Goal: Transaction & Acquisition: Download file/media

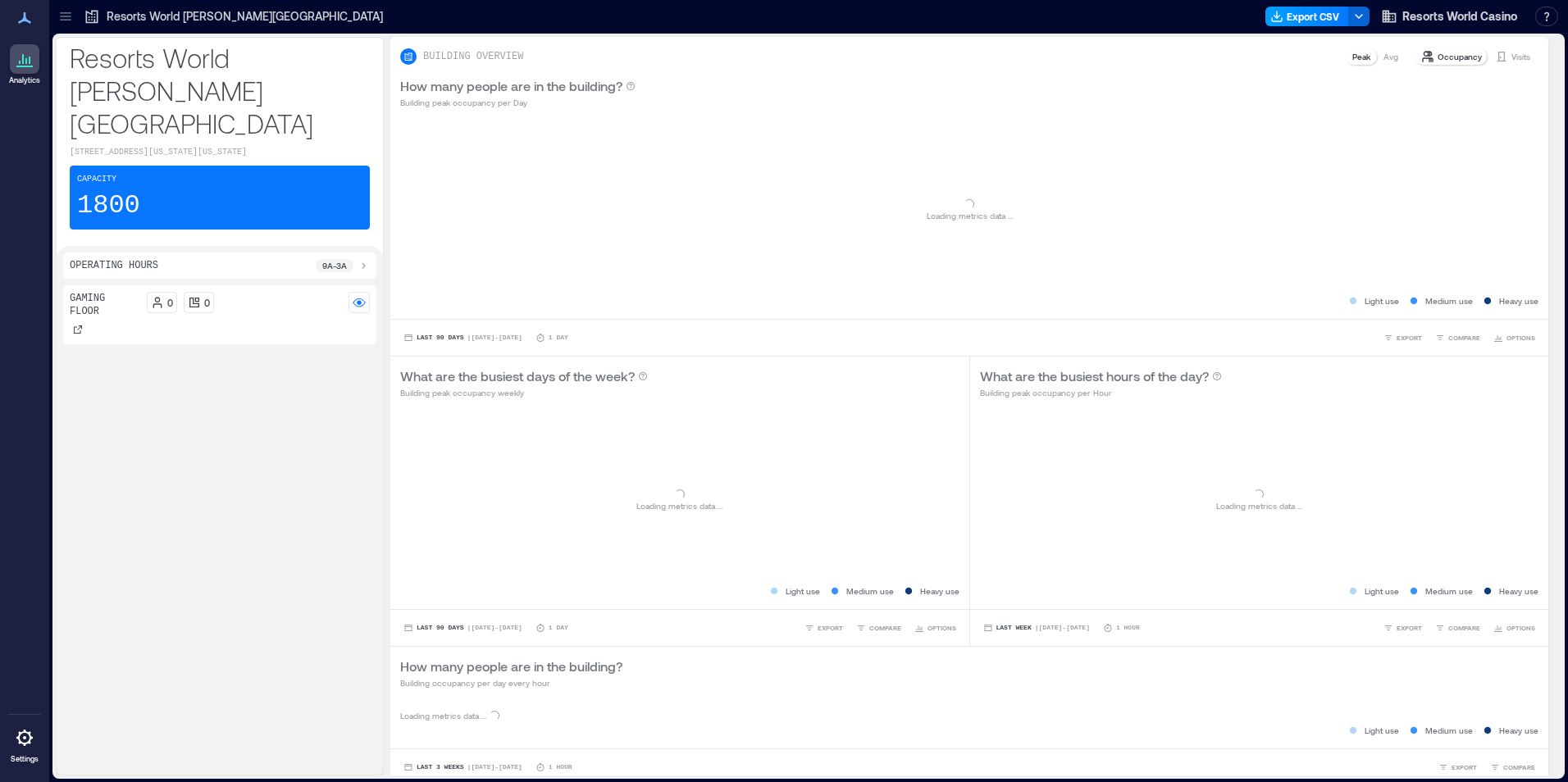
click at [1312, 14] on button "Export CSV" at bounding box center [1306, 16] width 83 height 19
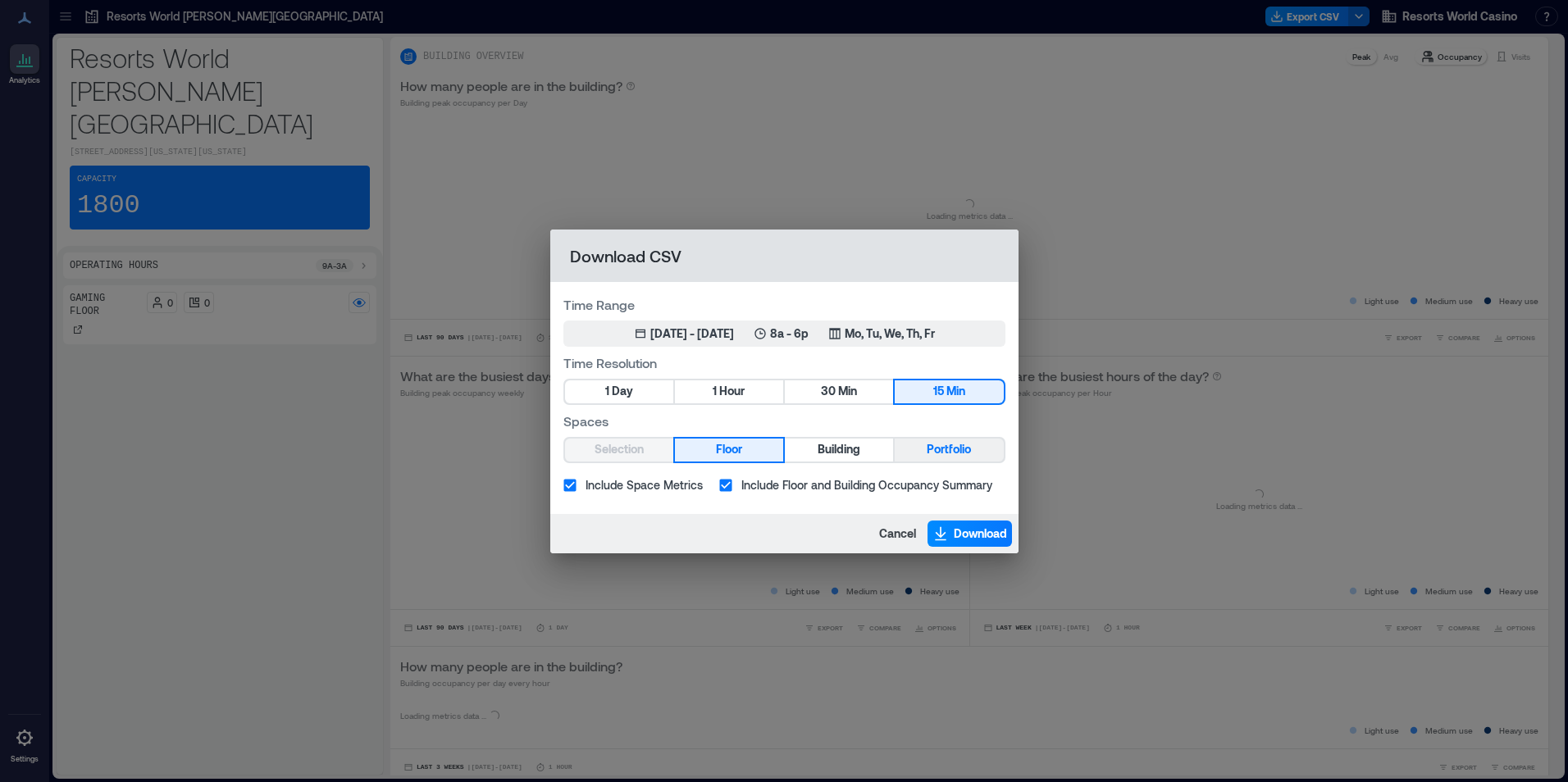
click at [946, 462] on div "Selection Floor Building Portfolio" at bounding box center [784, 450] width 442 height 26
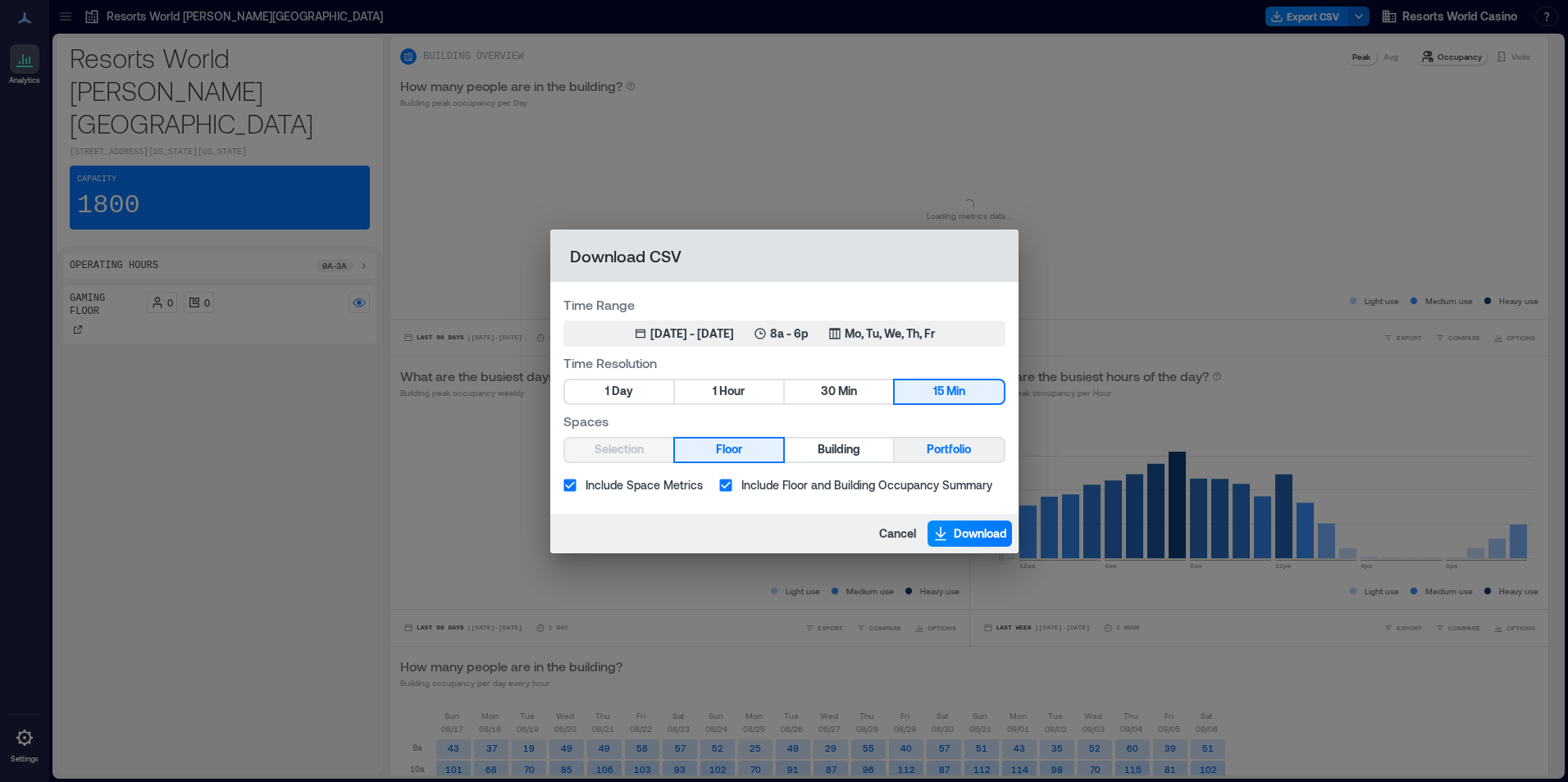
click at [946, 442] on span "Portfolio" at bounding box center [949, 450] width 45 height 20
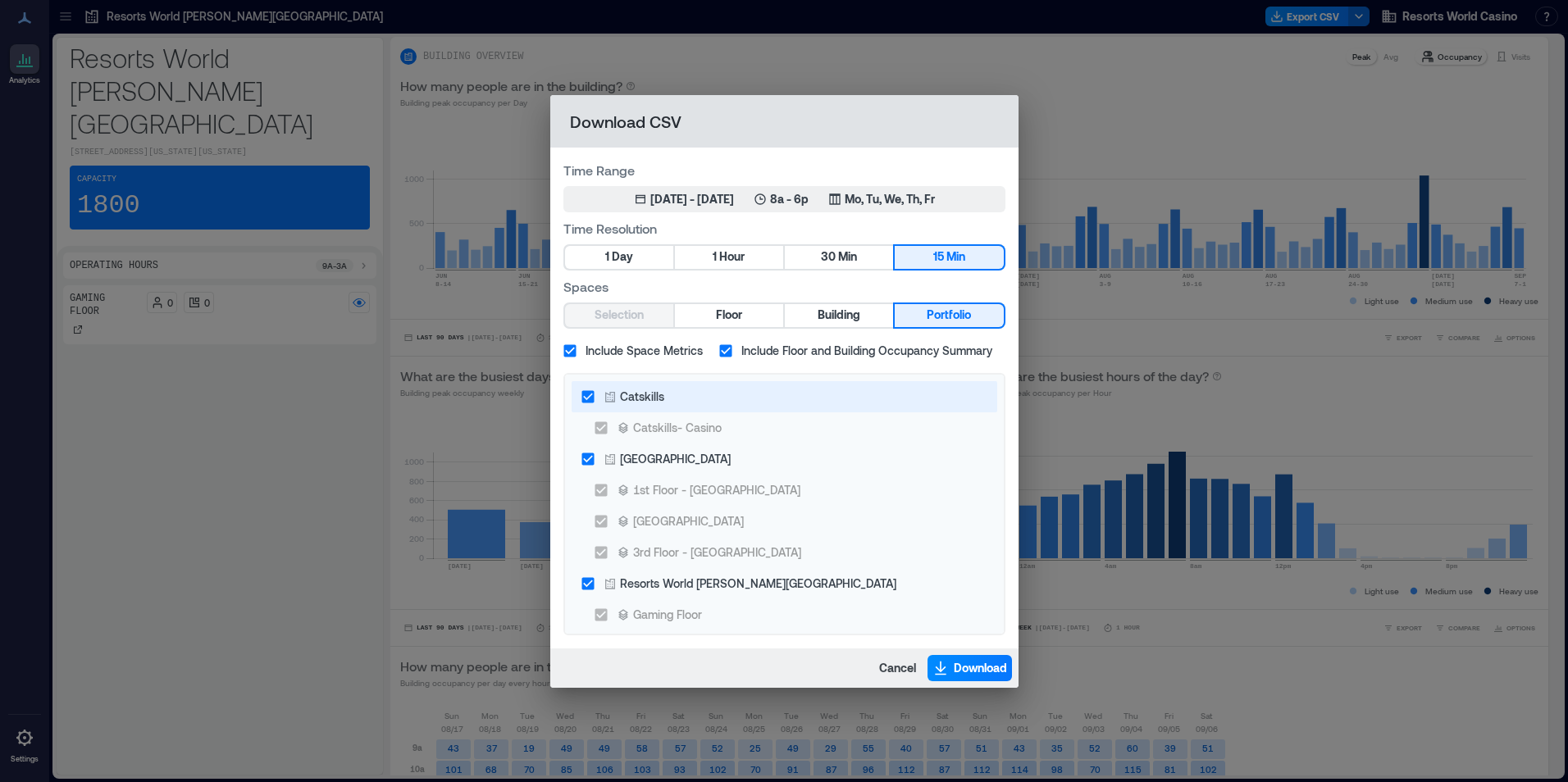
click at [727, 388] on label "Catskills" at bounding box center [773, 396] width 402 height 31
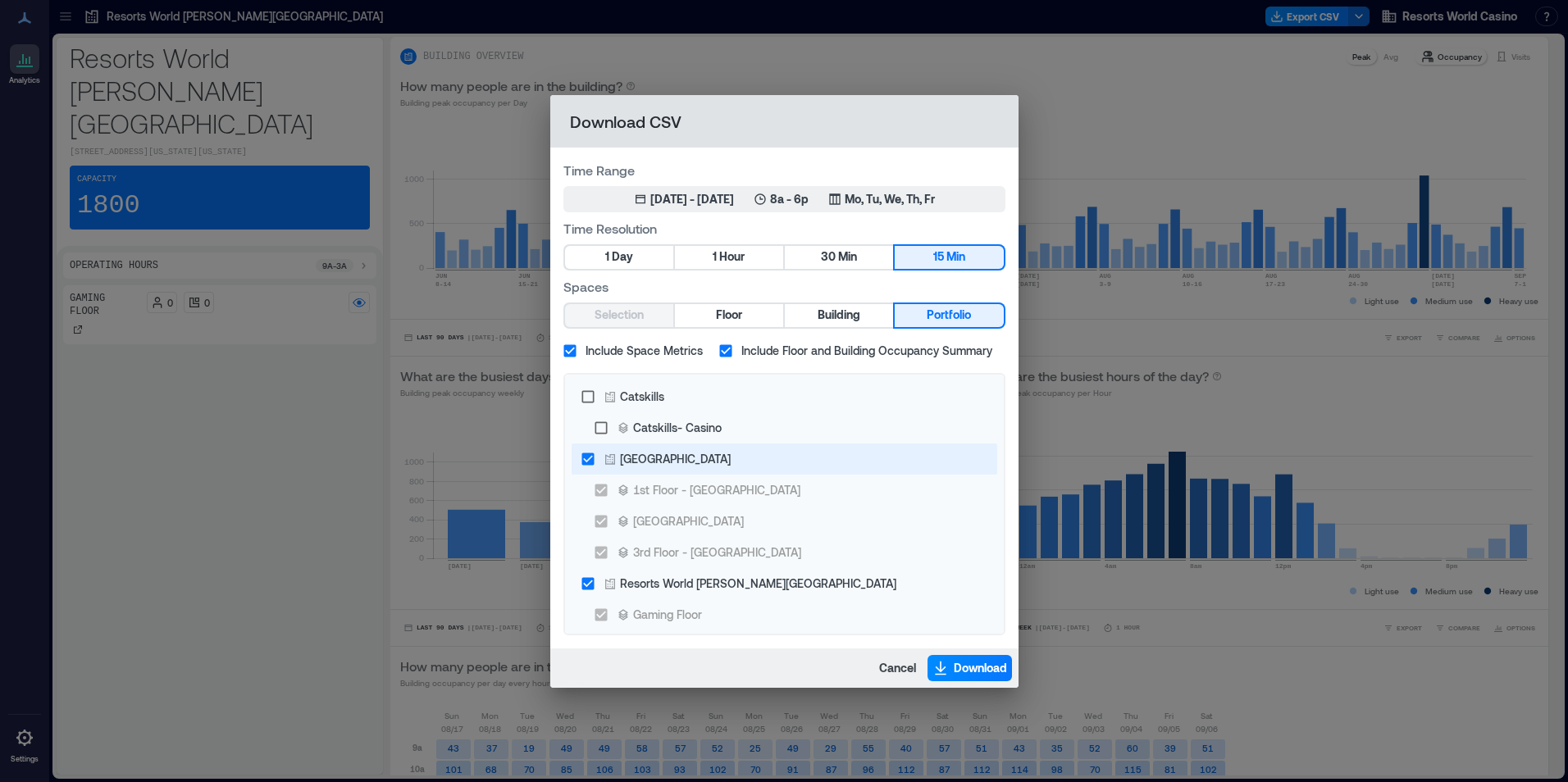
click at [744, 467] on label "[GEOGRAPHIC_DATA]" at bounding box center [773, 458] width 402 height 31
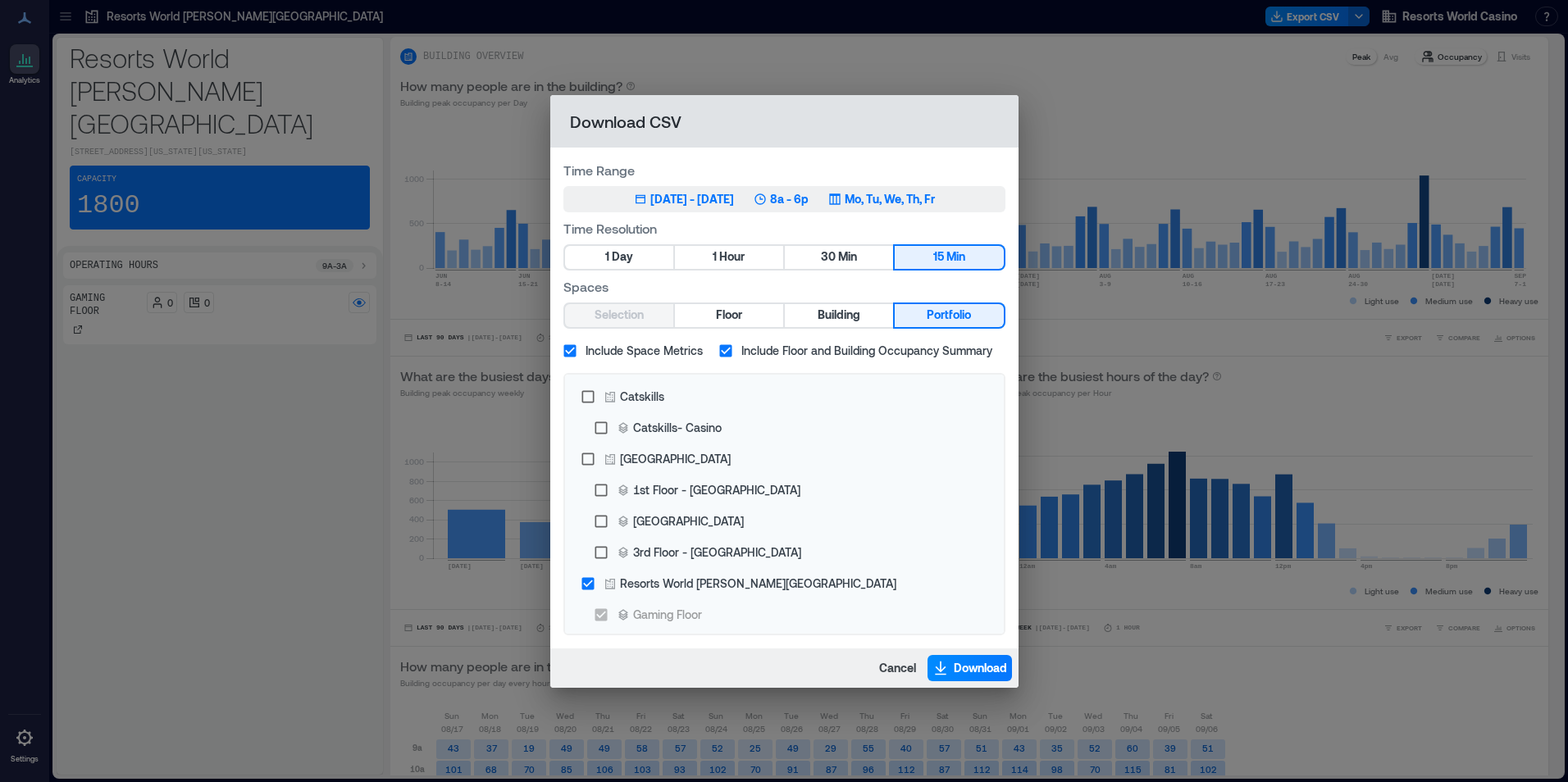
click at [832, 201] on div "Jun 8, 2025 - [DATE] 8a - 6p Mo, Tu, We, Th, Fr" at bounding box center [785, 198] width 301 height 16
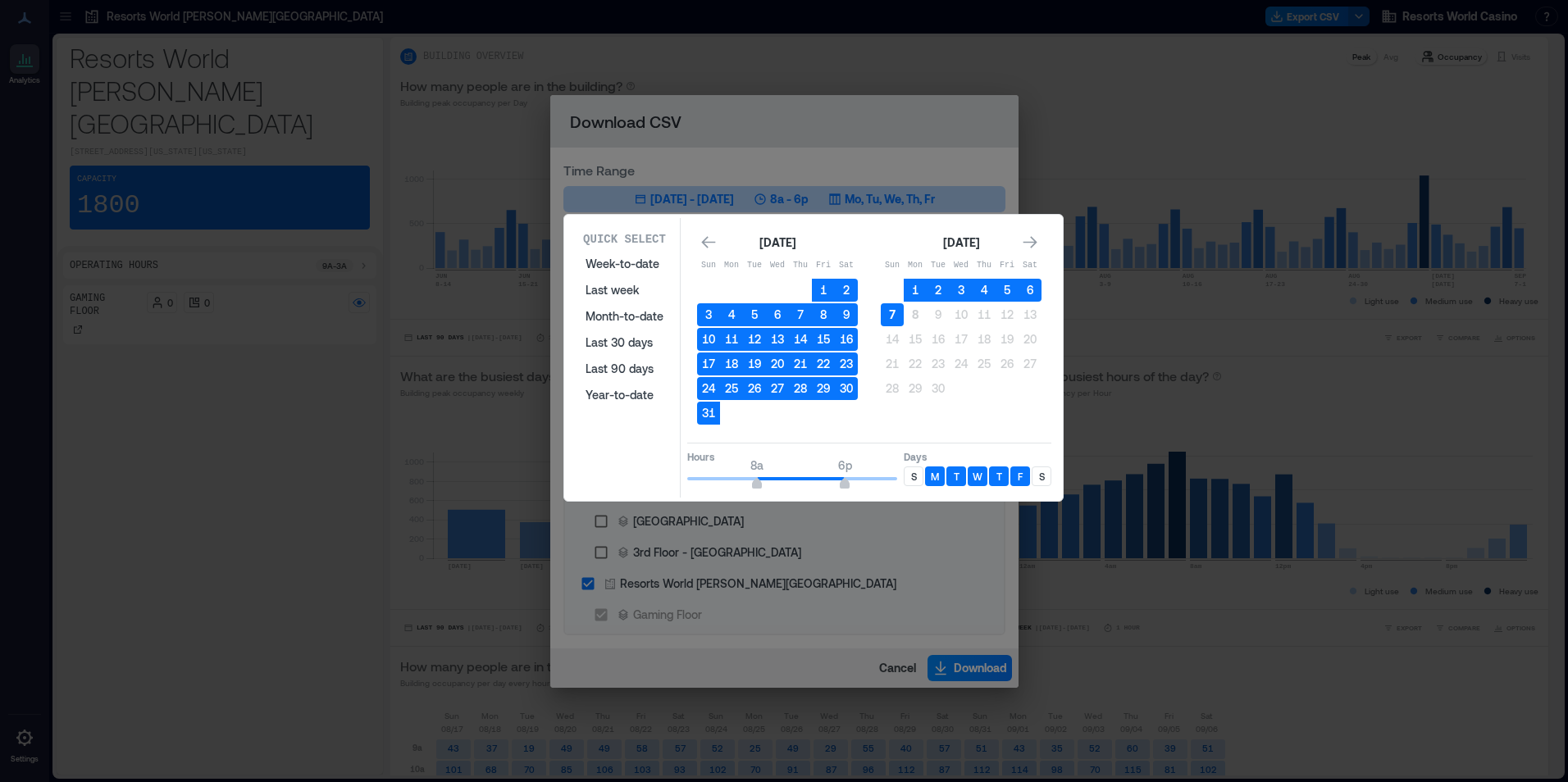
click at [894, 315] on button "7" at bounding box center [892, 314] width 23 height 23
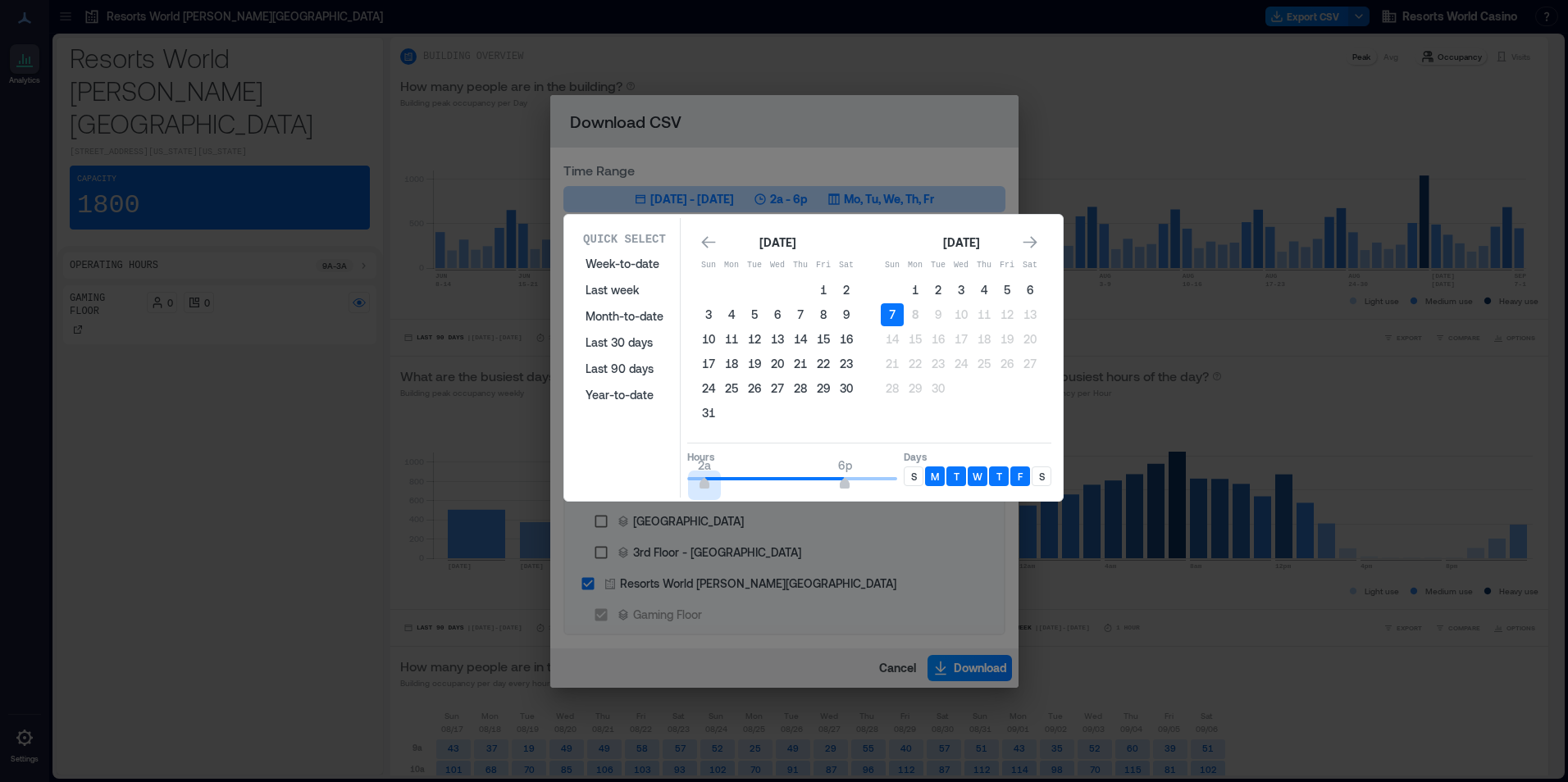
type input "*"
drag, startPoint x: 752, startPoint y: 478, endPoint x: 686, endPoint y: 481, distance: 66.1
click at [687, 481] on span "12a 6p" at bounding box center [792, 478] width 210 height 24
type input "*"
drag, startPoint x: 834, startPoint y: 472, endPoint x: 724, endPoint y: 481, distance: 110.4
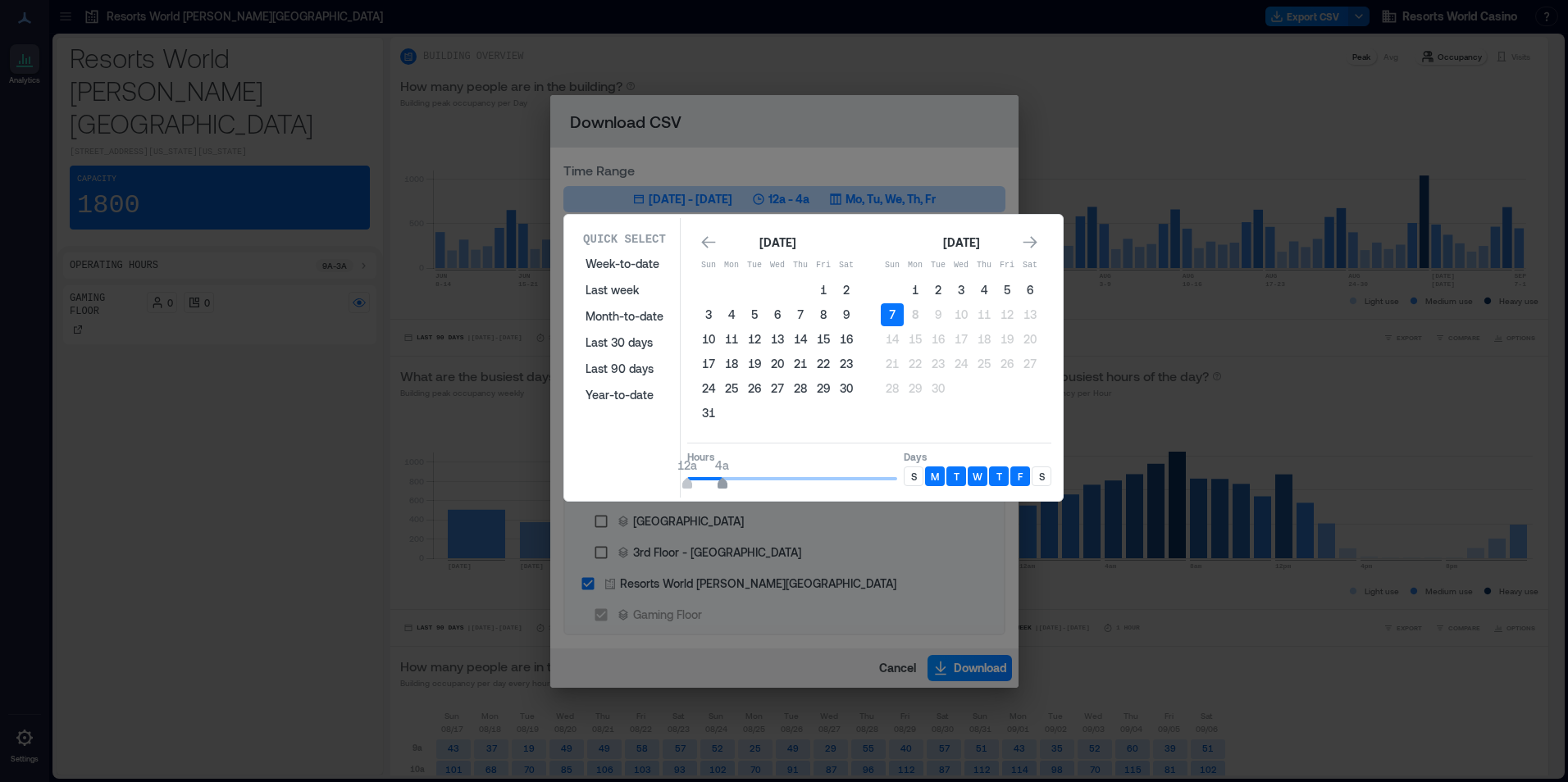
click at [724, 481] on span "12a 4a" at bounding box center [792, 478] width 210 height 24
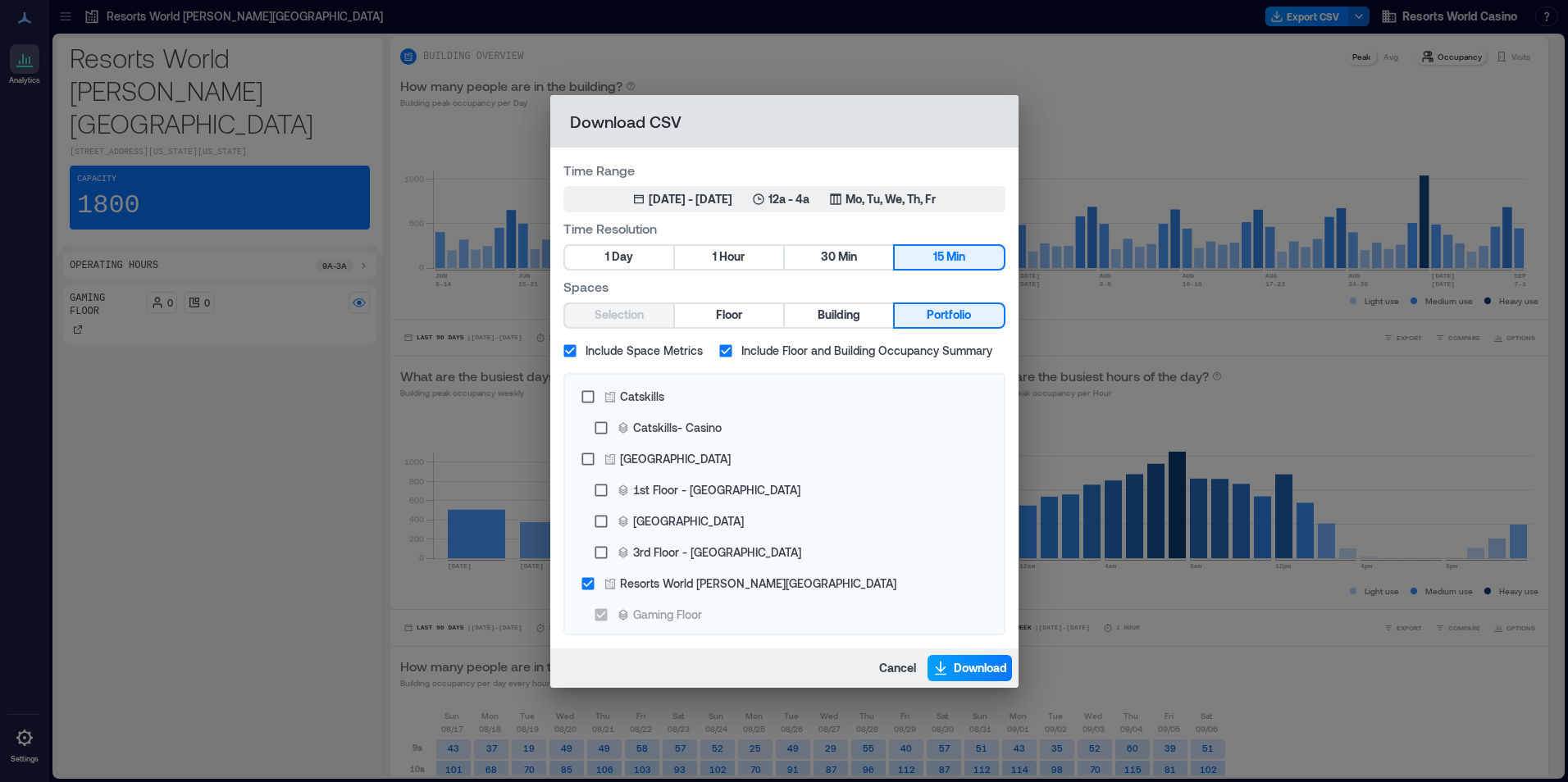
click at [979, 674] on span "Download" at bounding box center [980, 668] width 53 height 16
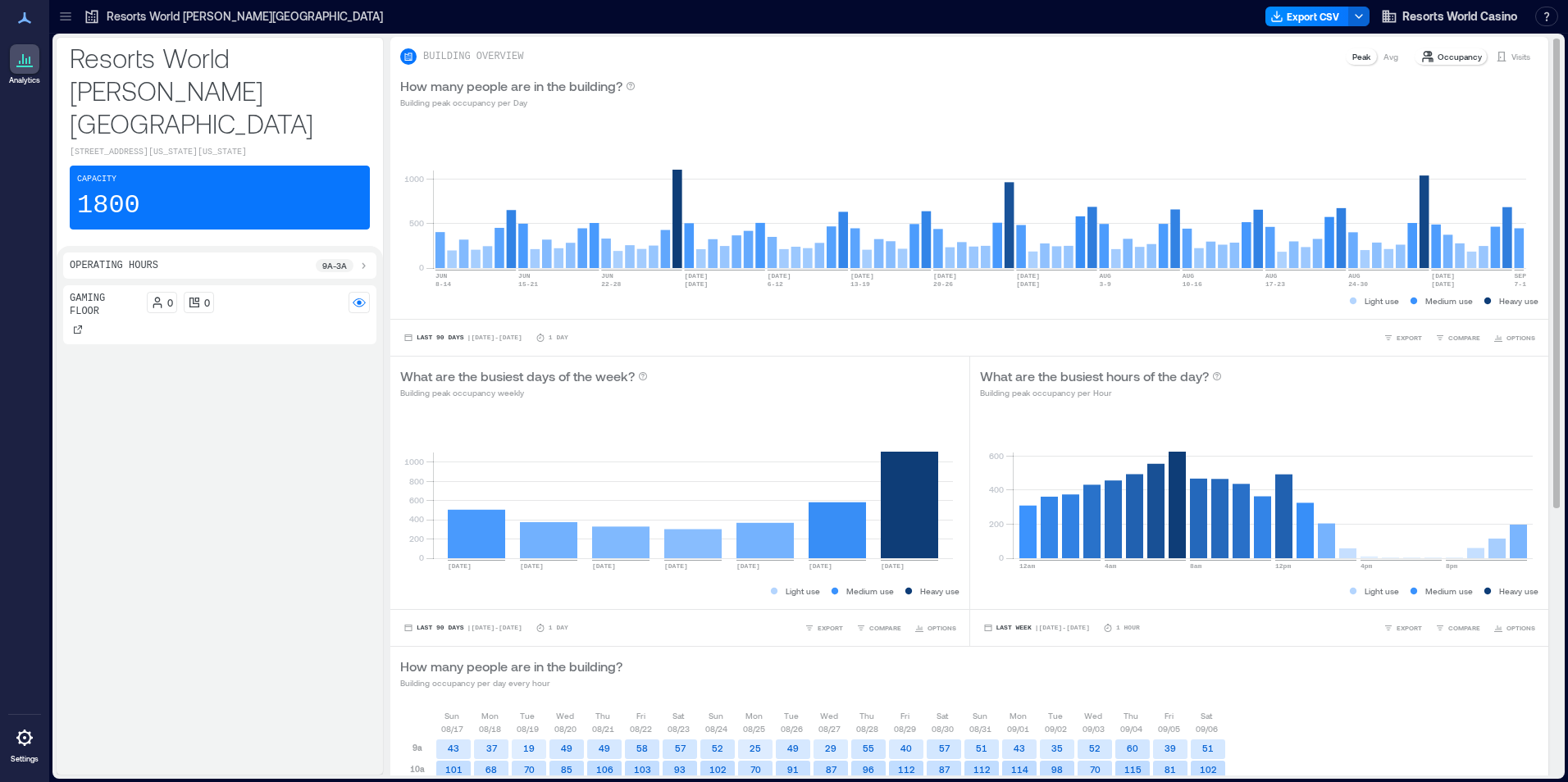
click at [961, 77] on div "How many people are in the building? Building peak occupancy per Day" at bounding box center [969, 92] width 1138 height 33
click at [1311, 19] on button "Export CSV" at bounding box center [1306, 16] width 83 height 19
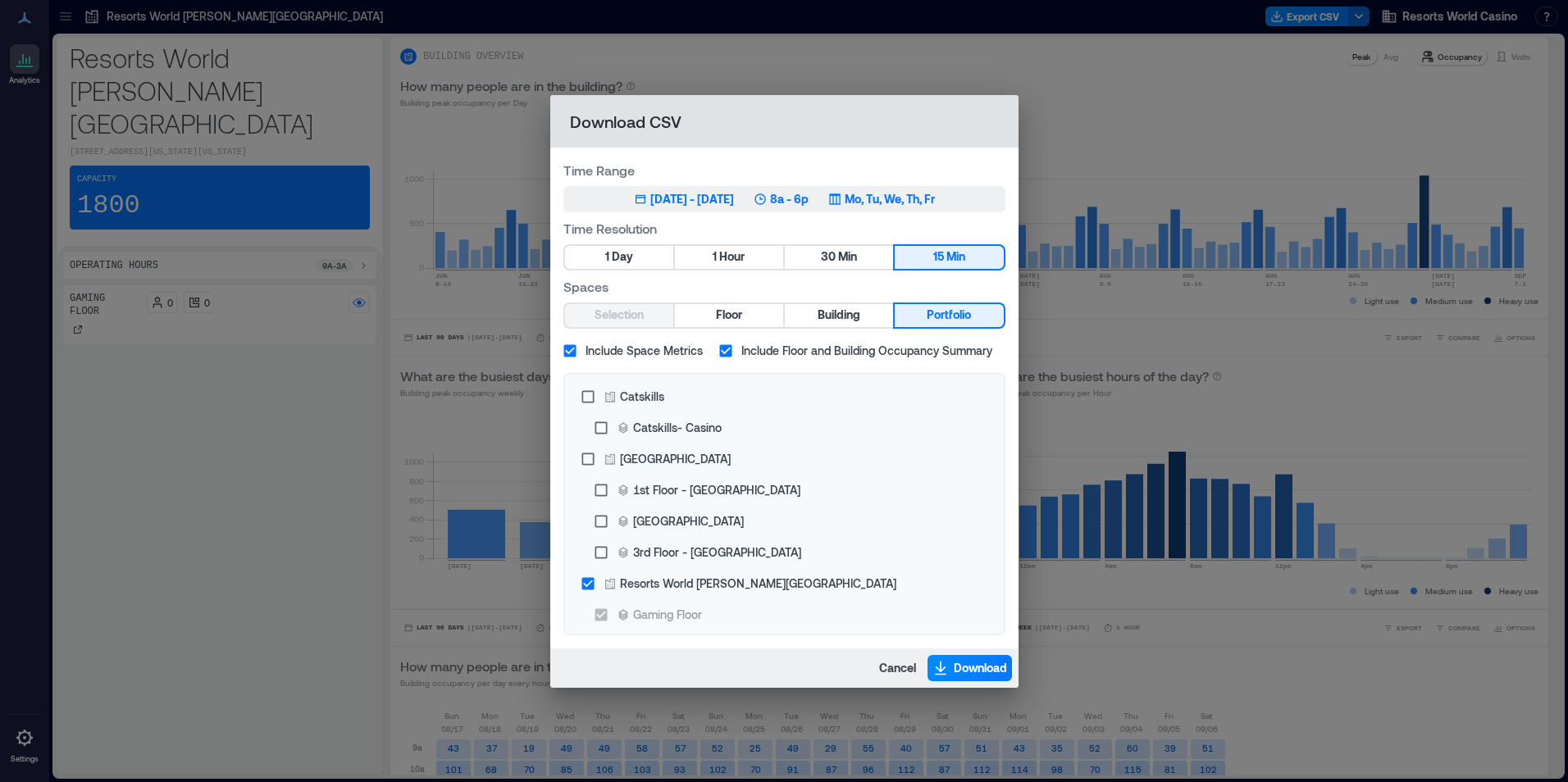
click at [841, 205] on icon "button" at bounding box center [835, 199] width 13 height 13
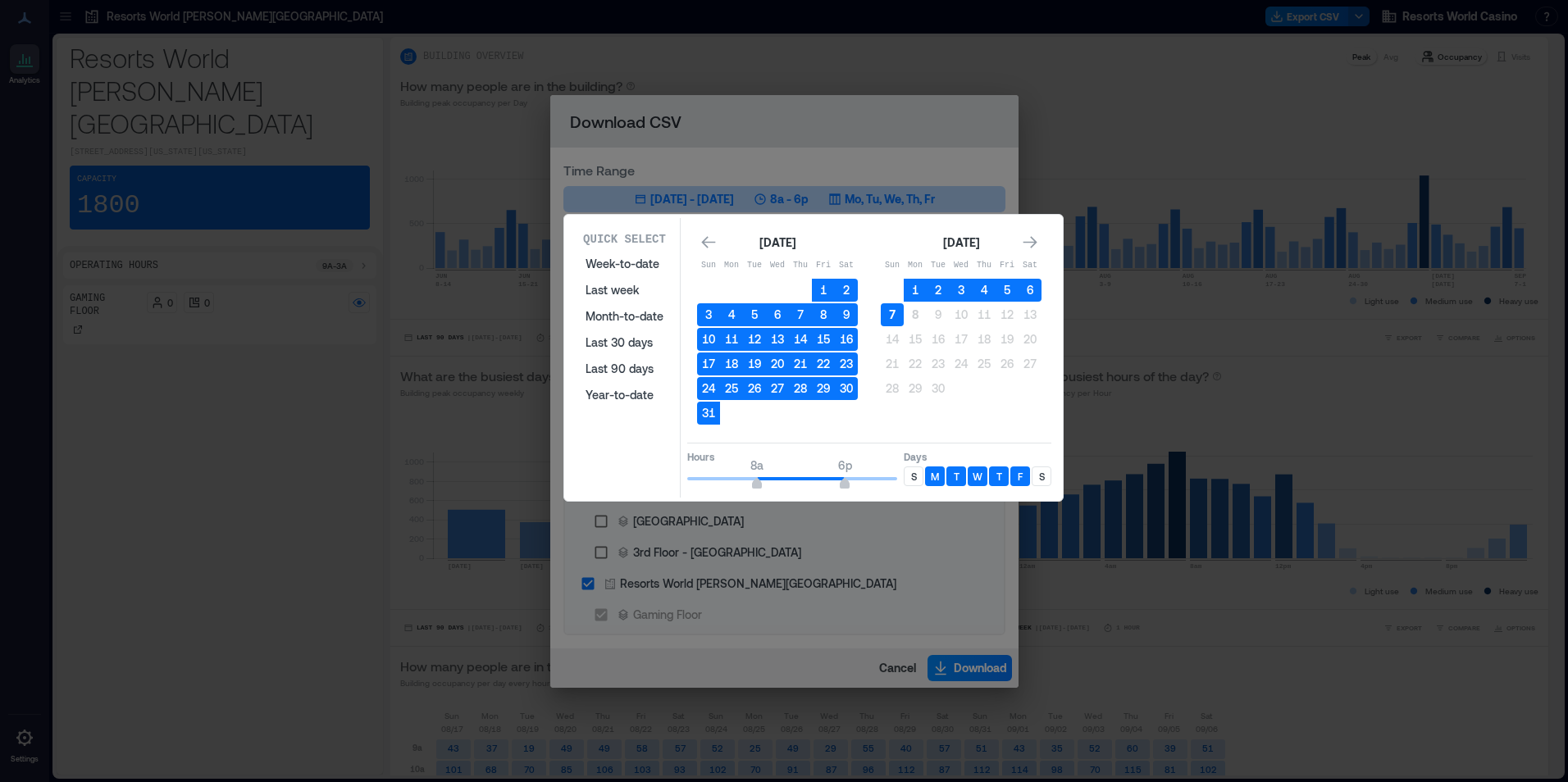
click at [898, 314] on button "7" at bounding box center [892, 314] width 23 height 23
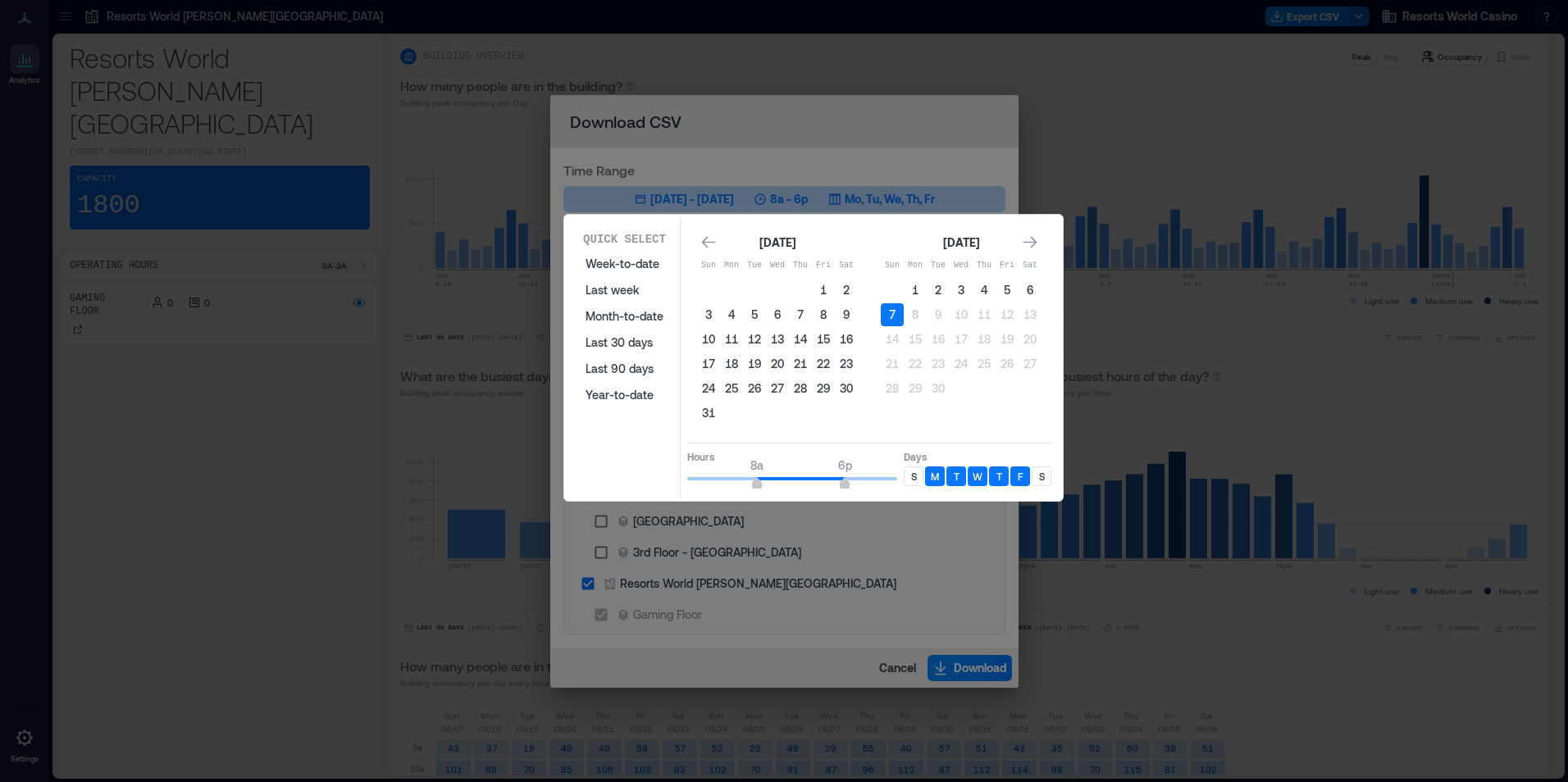
click at [908, 478] on div "S" at bounding box center [913, 476] width 19 height 19
click at [1039, 485] on div "S" at bounding box center [1041, 476] width 19 height 19
type input "*"
drag, startPoint x: 636, startPoint y: 488, endPoint x: 626, endPoint y: 488, distance: 10.0
click at [626, 488] on div "Quick Select Week-to-date Last week Month-to-date Last 30 days Last 90 days Yea…" at bounding box center [813, 357] width 489 height 279
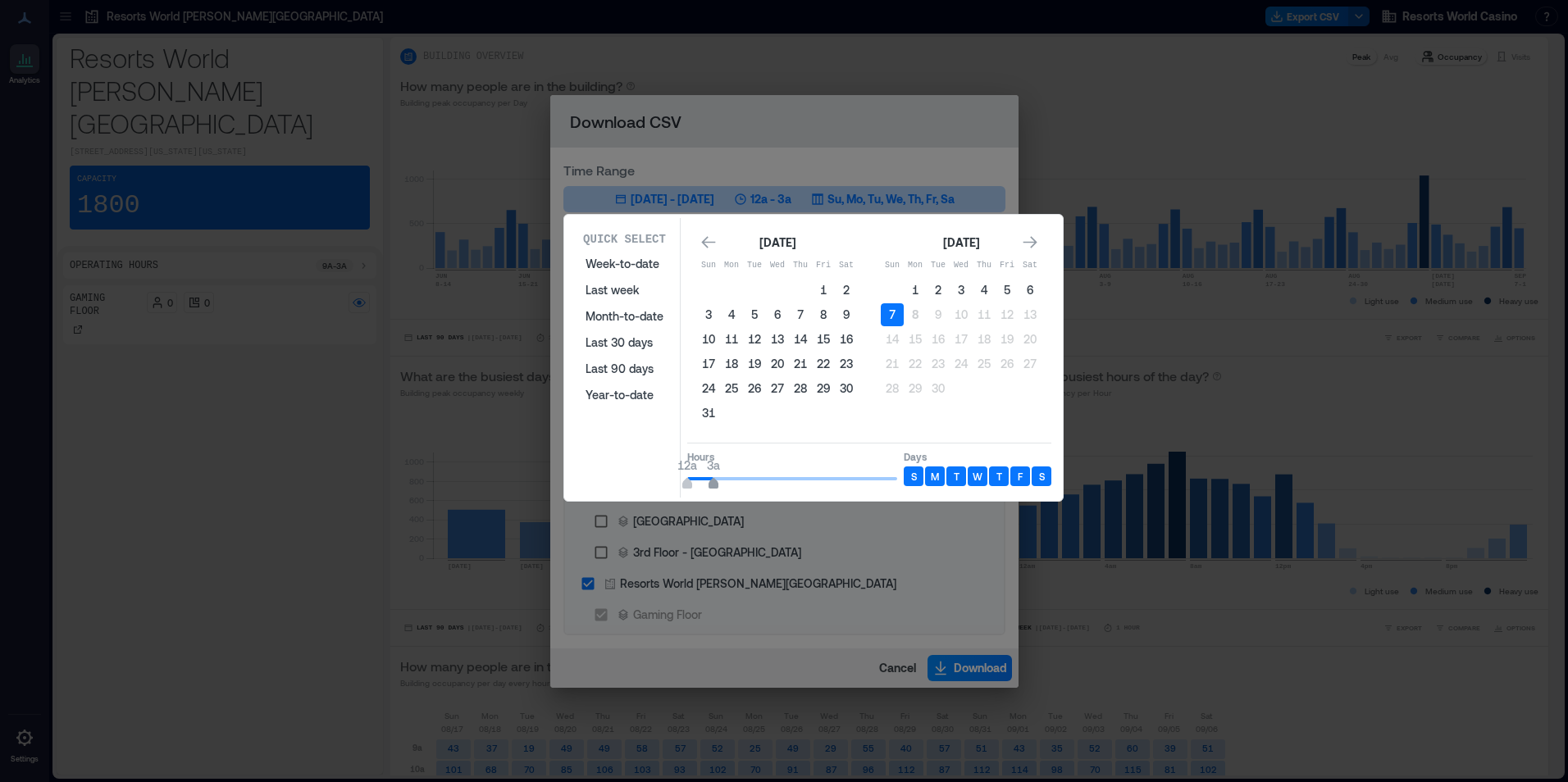
type input "*"
drag, startPoint x: 789, startPoint y: 484, endPoint x: 723, endPoint y: 480, distance: 66.1
click at [723, 480] on span "12a 4a" at bounding box center [792, 478] width 210 height 24
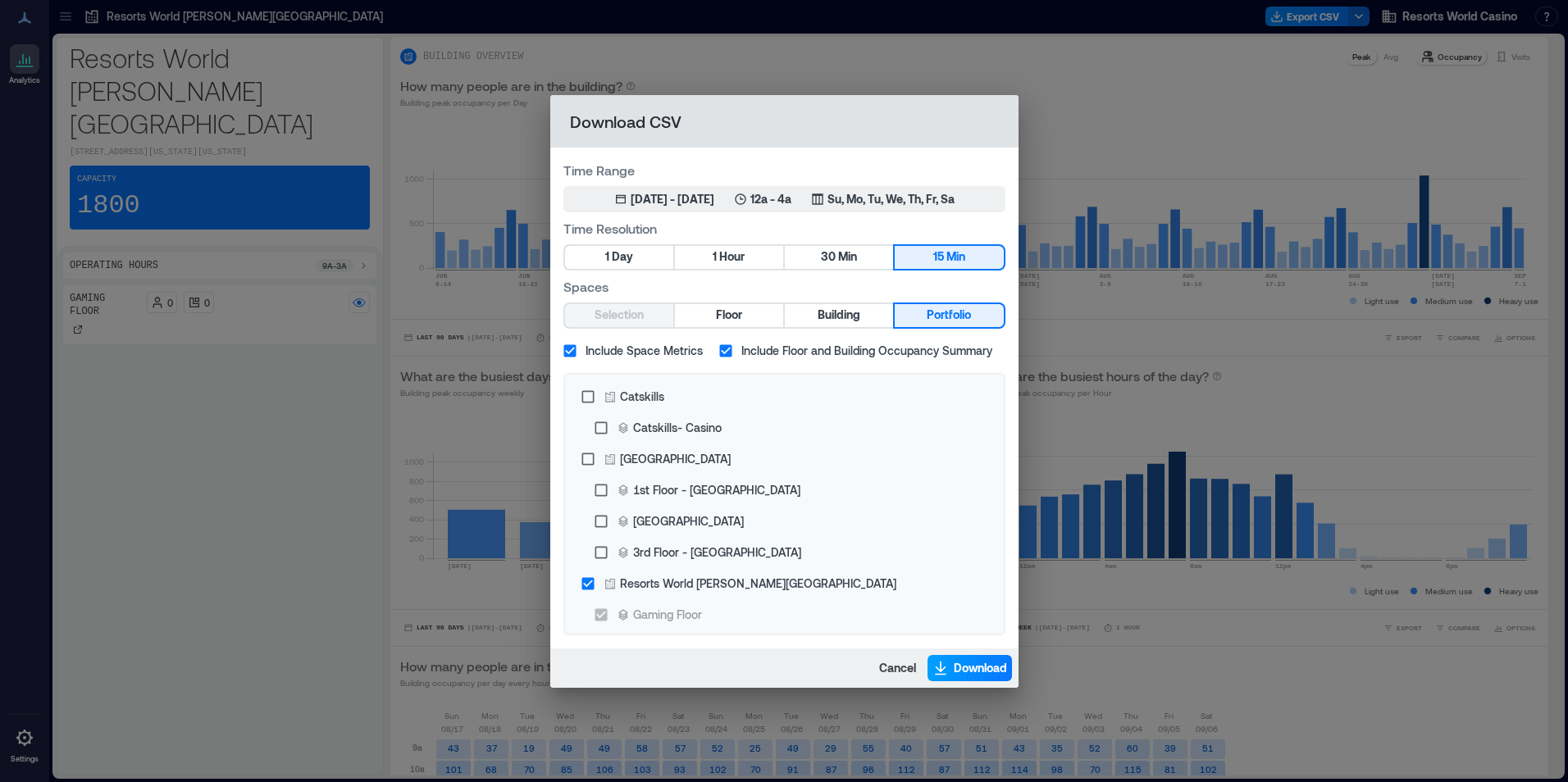
click at [986, 668] on span "Download" at bounding box center [980, 668] width 53 height 16
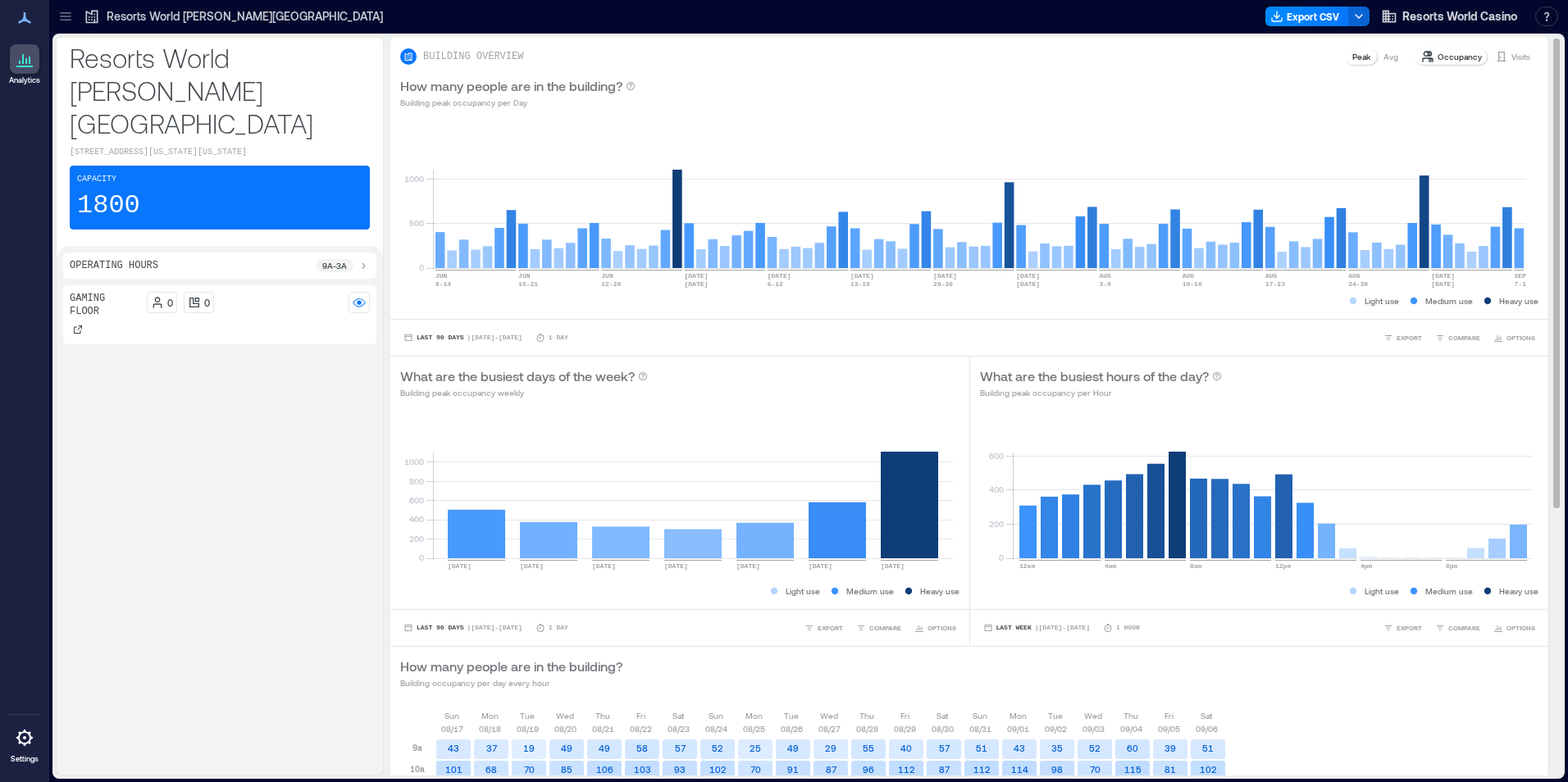
drag, startPoint x: 998, startPoint y: 68, endPoint x: 1025, endPoint y: 66, distance: 27.1
click at [998, 68] on div "How many people are in the building? Building peak occupancy per Day" at bounding box center [969, 92] width 1157 height 52
click at [1281, 18] on icon "button" at bounding box center [1277, 17] width 13 height 13
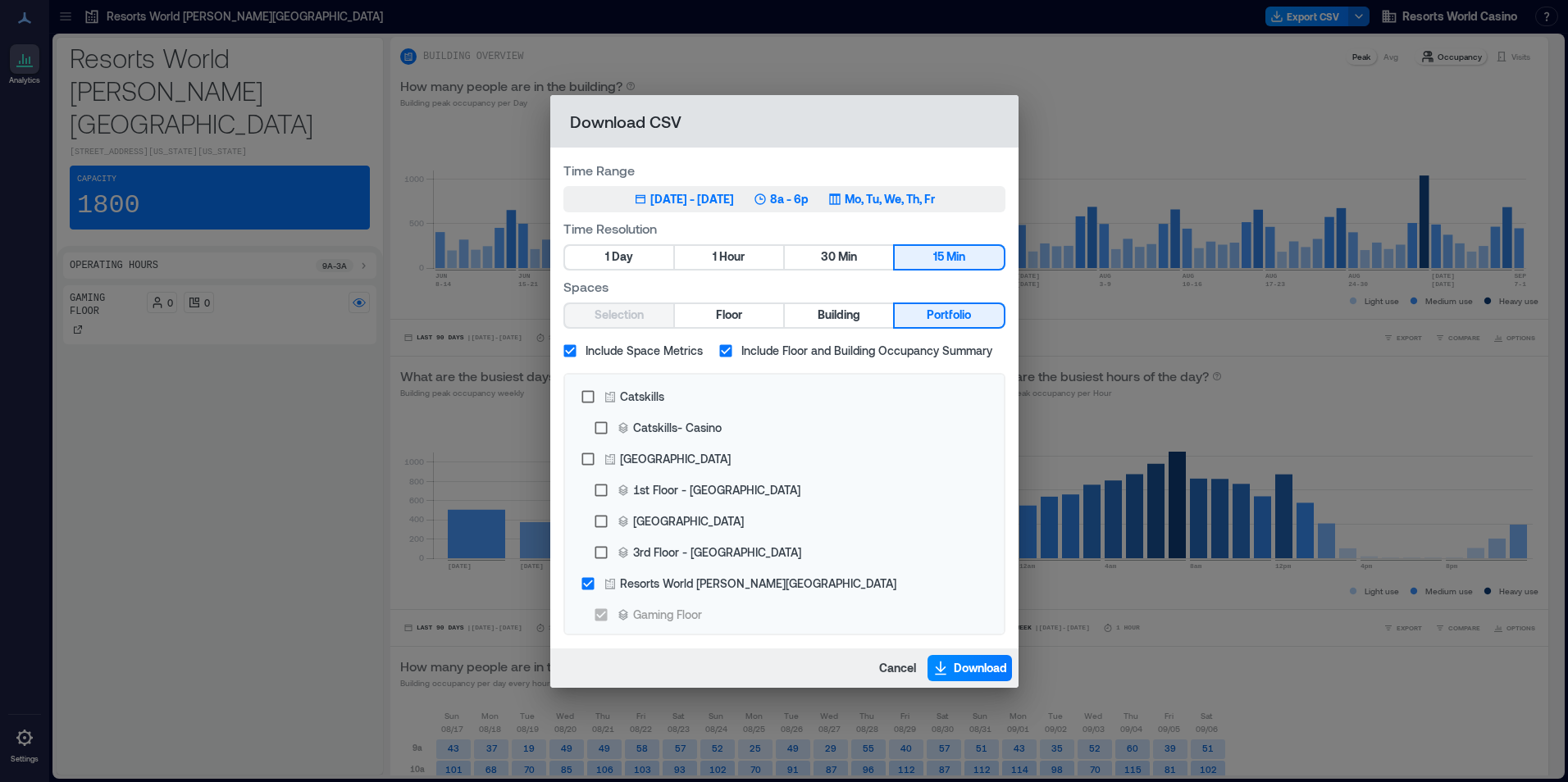
click at [873, 193] on p "Mo, Tu, We, Th, Fr" at bounding box center [889, 198] width 90 height 16
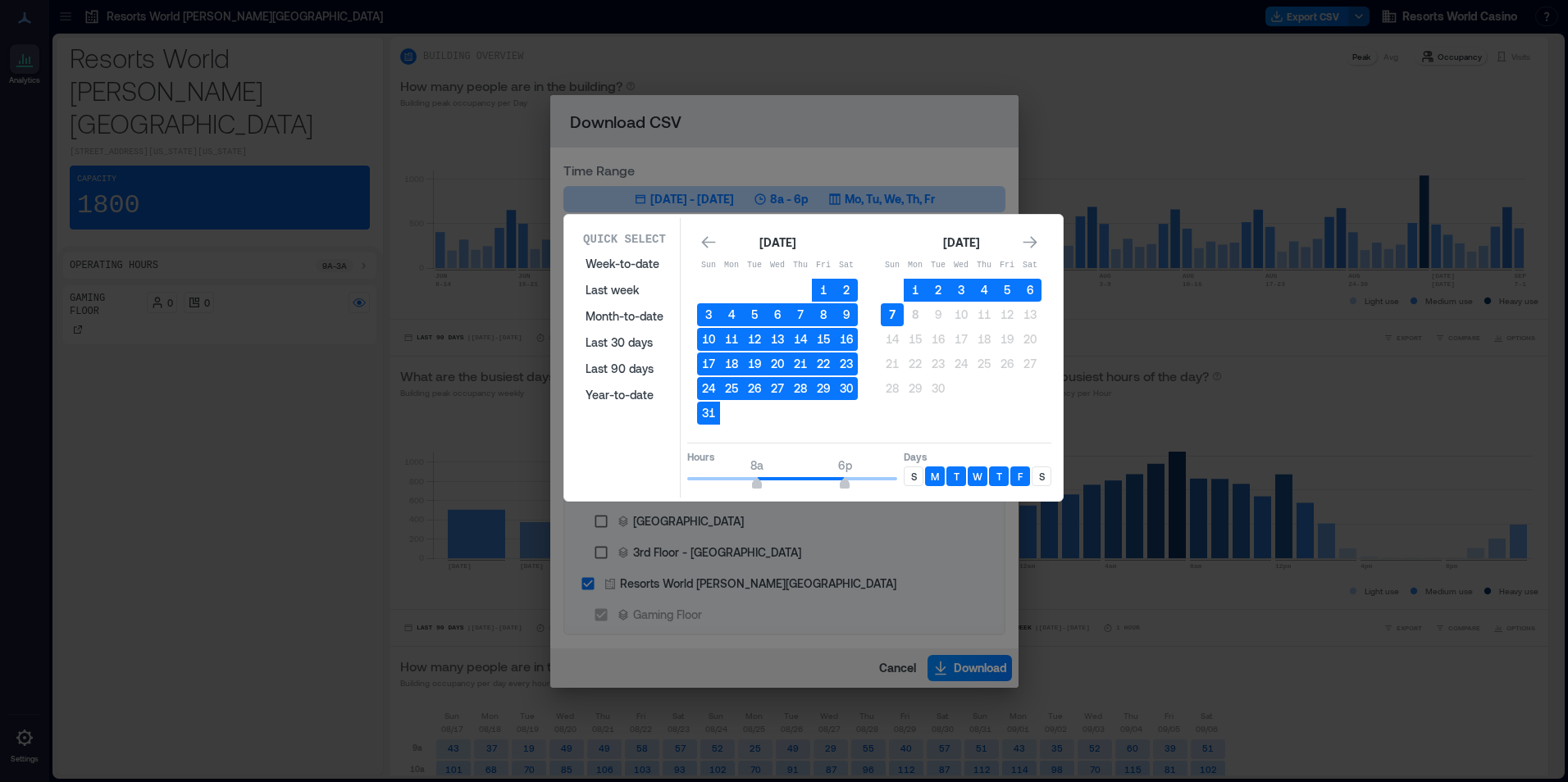
click at [883, 317] on button "7" at bounding box center [892, 314] width 23 height 23
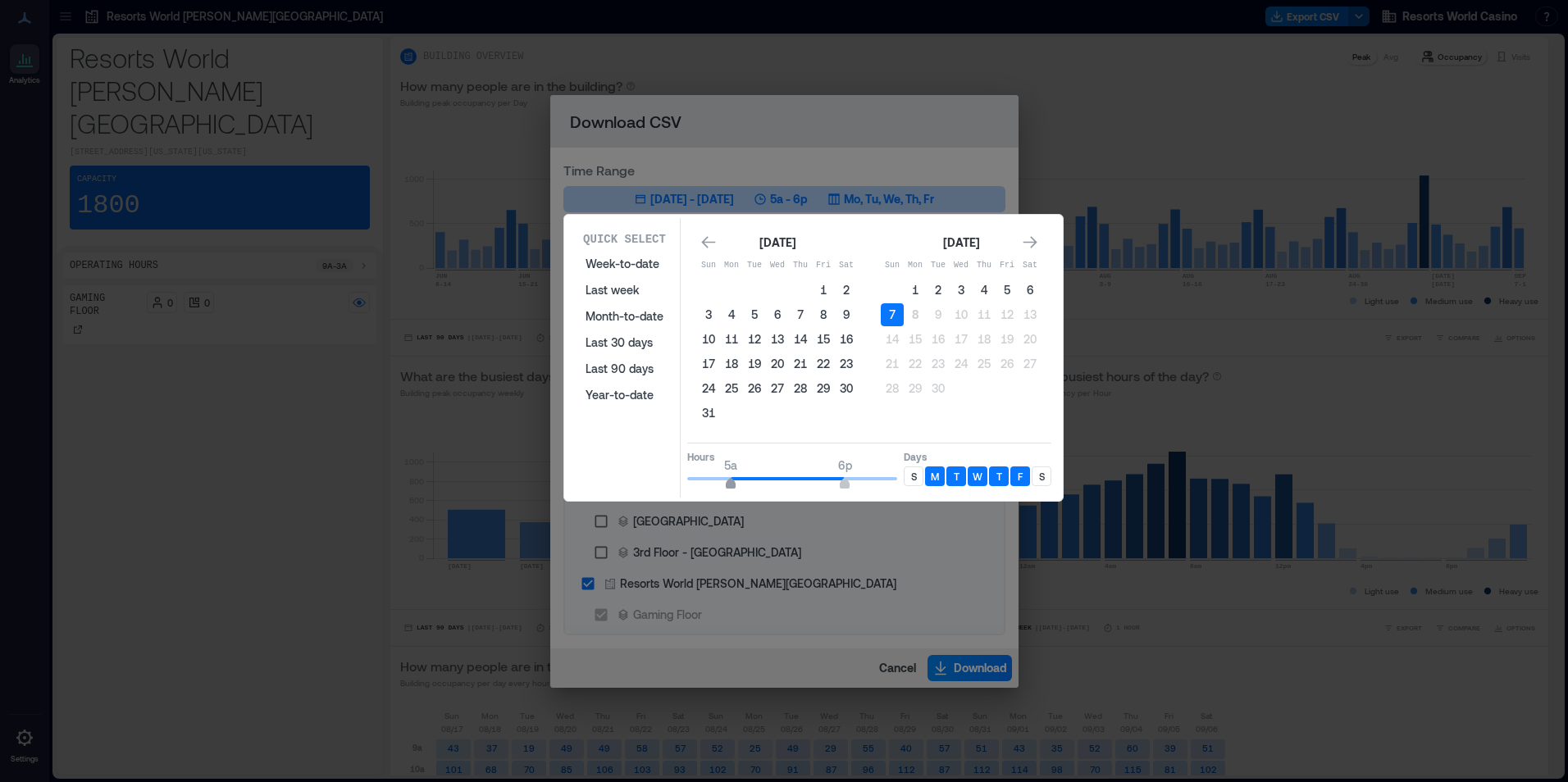
type input "*"
drag, startPoint x: 753, startPoint y: 486, endPoint x: 725, endPoint y: 486, distance: 28.0
click at [725, 486] on span "4a" at bounding box center [723, 485] width 10 height 7
type input "**"
click at [939, 497] on div "Quick Select Week-to-date Last week Month-to-date Last 30 days Last 90 days Yea…" at bounding box center [813, 357] width 489 height 279
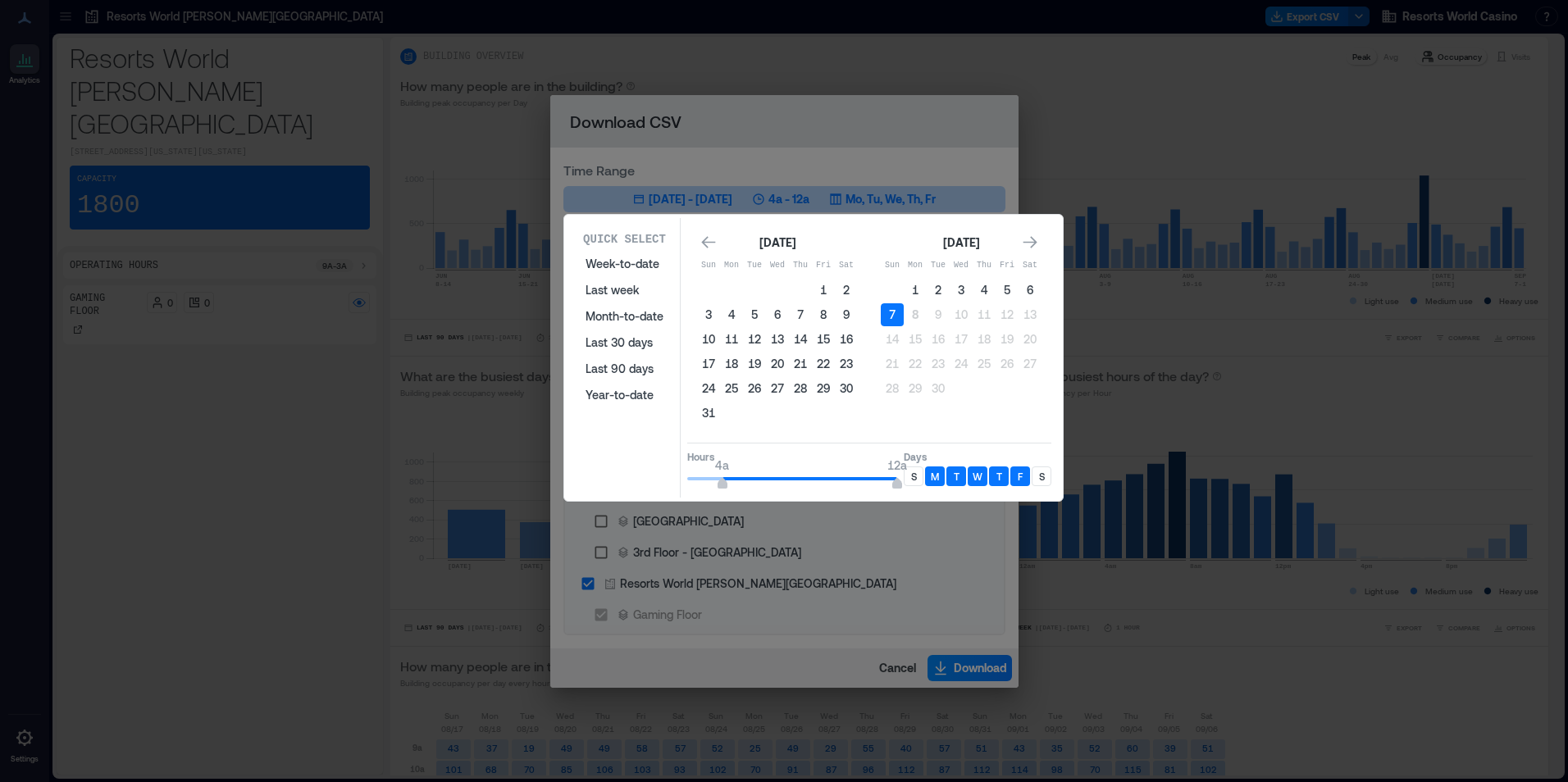
click at [912, 481] on p "S" at bounding box center [914, 477] width 6 height 13
click at [1045, 475] on div "S" at bounding box center [1041, 476] width 19 height 19
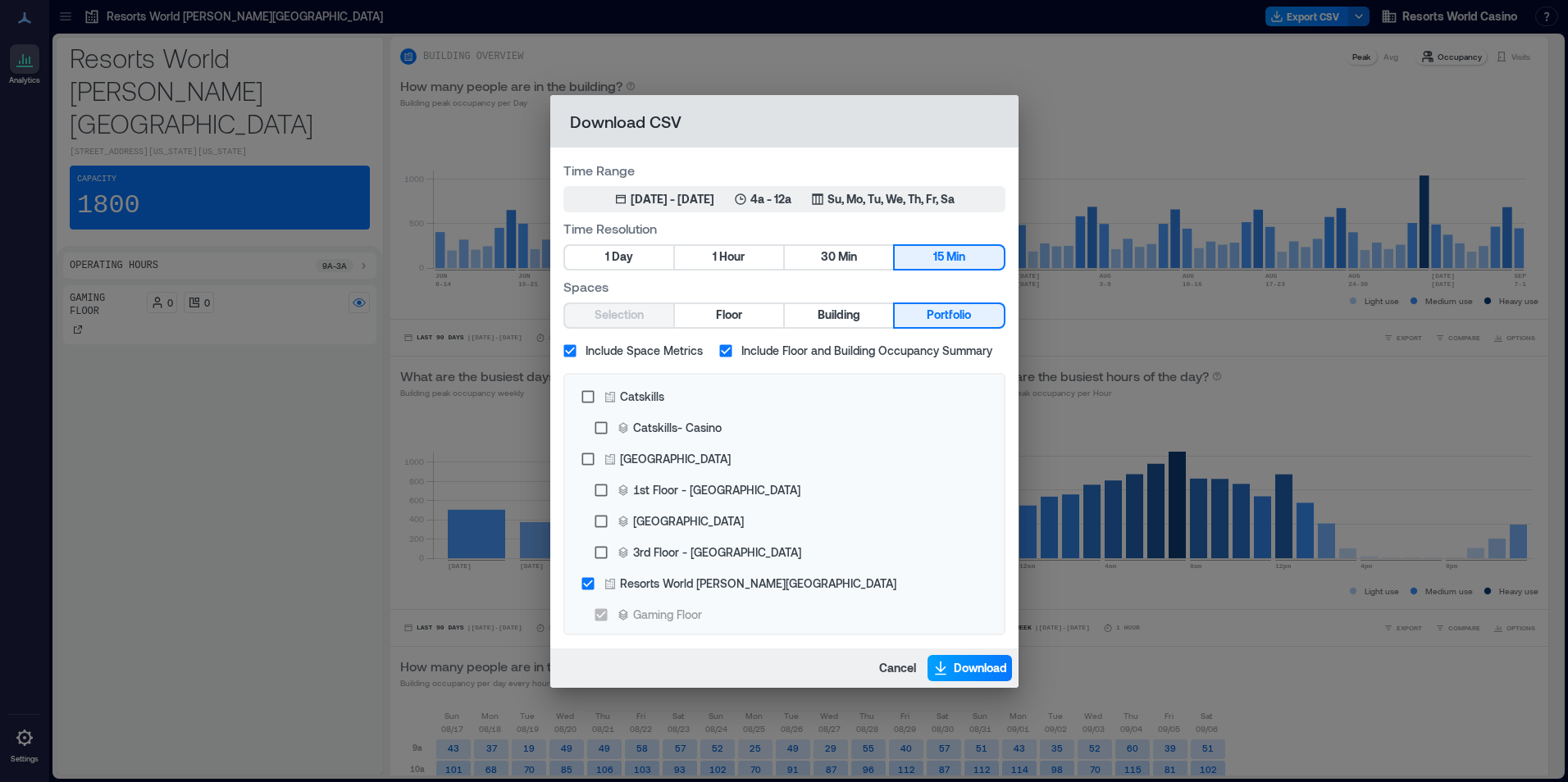
click at [992, 655] on button "Download" at bounding box center [970, 668] width 84 height 26
